Goal: Go to known website: Access a specific website the user already knows

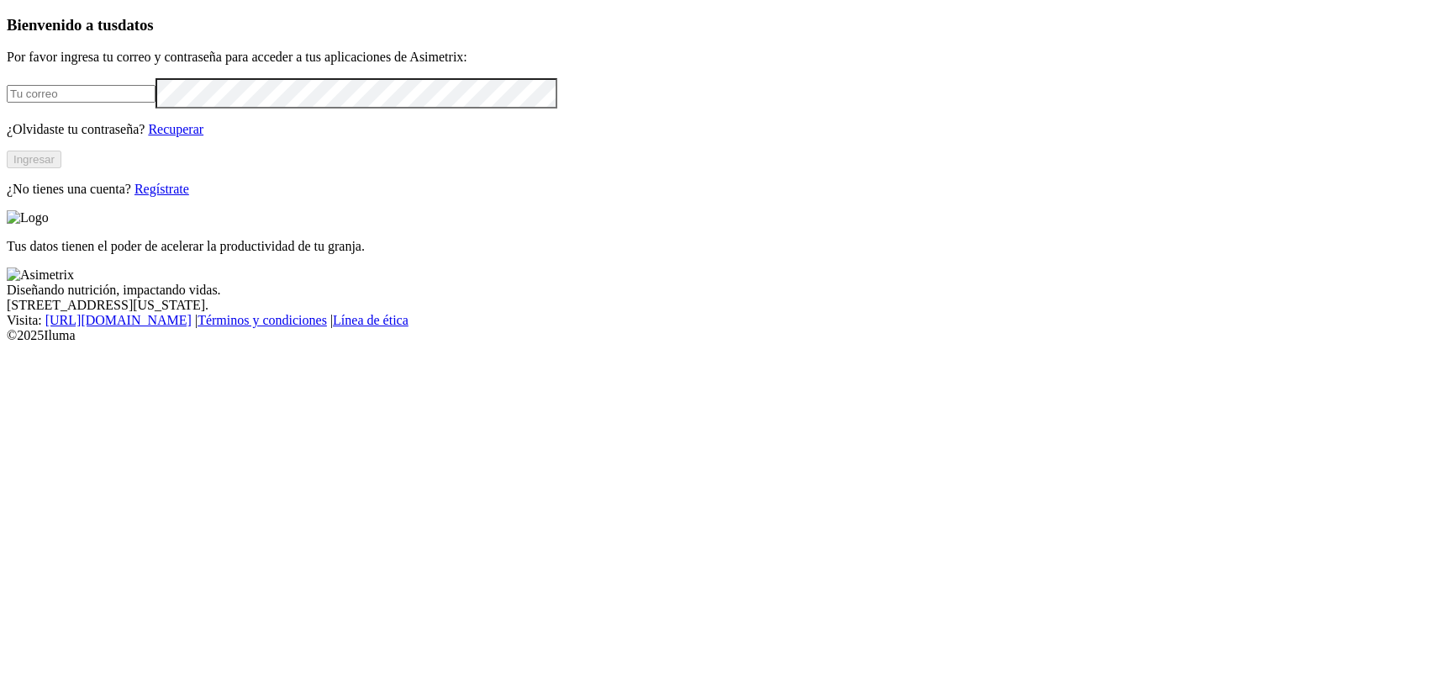
click at [156, 103] on input "email" at bounding box center [81, 94] width 149 height 18
type input "[PERSON_NAME][EMAIL_ADDRESS][PERSON_NAME][DOMAIN_NAME]"
click at [61, 168] on button "Ingresar" at bounding box center [34, 159] width 55 height 18
